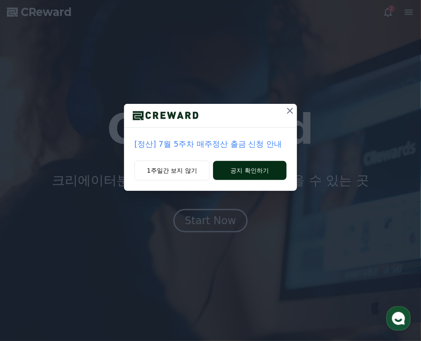
click at [243, 173] on button "공지 확인하기" at bounding box center [250, 170] width 74 height 19
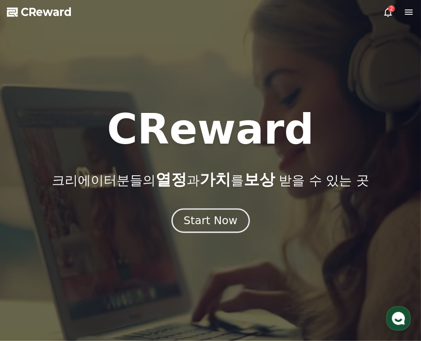
click at [216, 220] on div "Start Now" at bounding box center [211, 220] width 54 height 15
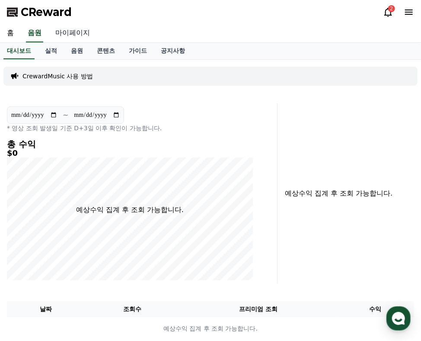
click at [86, 32] on link "마이페이지" at bounding box center [72, 33] width 48 height 18
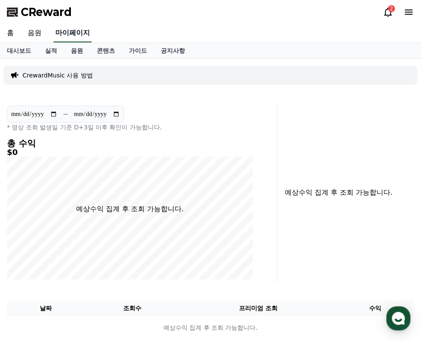
select select "**********"
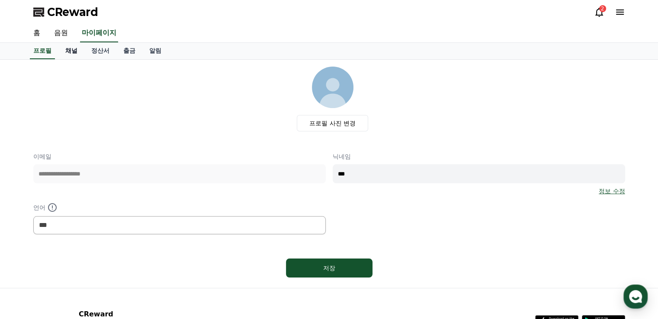
click at [75, 55] on link "채널" at bounding box center [71, 51] width 26 height 16
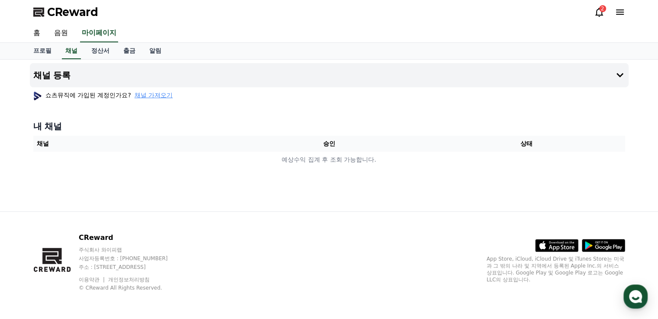
click at [380, 117] on div "내 채널 채널 승인 상태 예상수익 집계 후 조회 가능합니다." at bounding box center [329, 144] width 599 height 55
click at [421, 80] on button "채널 등록" at bounding box center [329, 75] width 599 height 24
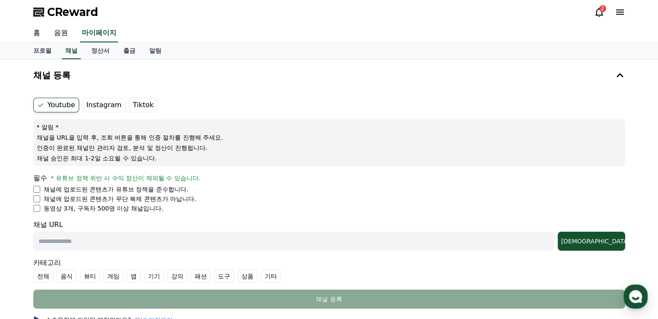
click at [134, 182] on div "필수 * 유튜브 정책 위반 시 수익 정산이 제외될 수 있습니다." at bounding box center [329, 178] width 592 height 10
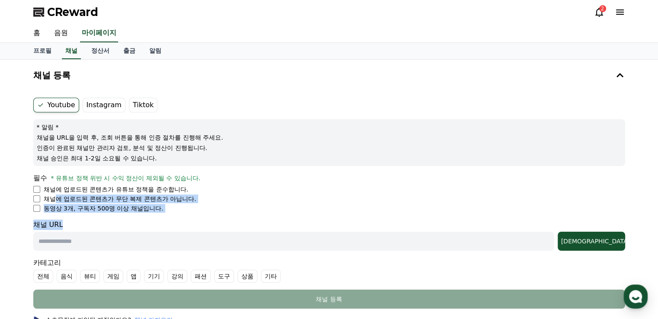
drag, startPoint x: 57, startPoint y: 203, endPoint x: 145, endPoint y: 223, distance: 90.1
click at [145, 223] on form "Youtube Instagram Tiktok * 알림 * 채널을 URL을 입력 후, 조회 버튼을 통해 인증 절차를 진행해 주세요. 인증이 완료…" at bounding box center [329, 203] width 592 height 211
click at [87, 209] on p "동영상 3개, 구독자 500명 이상 채널입니다." at bounding box center [104, 208] width 120 height 9
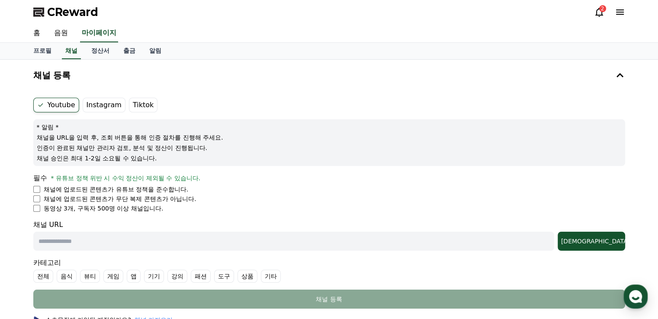
scroll to position [130, 0]
